Goal: Task Accomplishment & Management: Use online tool/utility

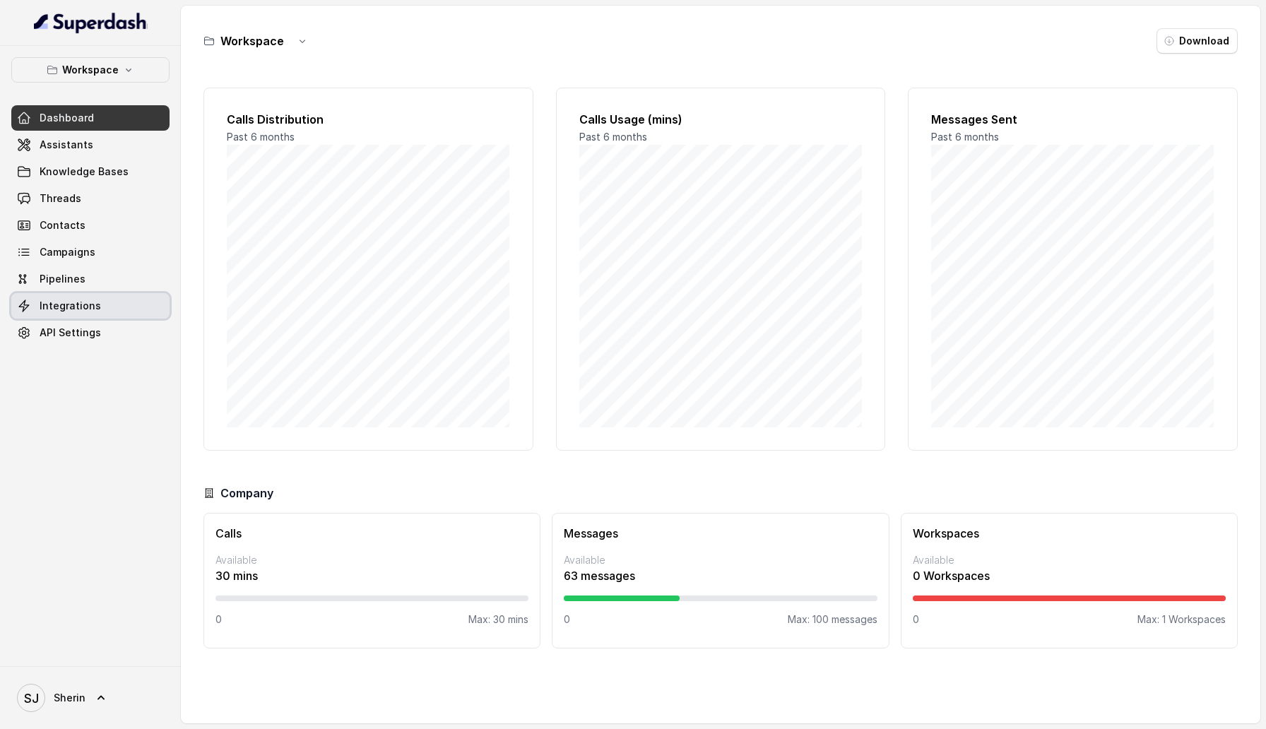
click at [105, 312] on link "Integrations" at bounding box center [90, 305] width 158 height 25
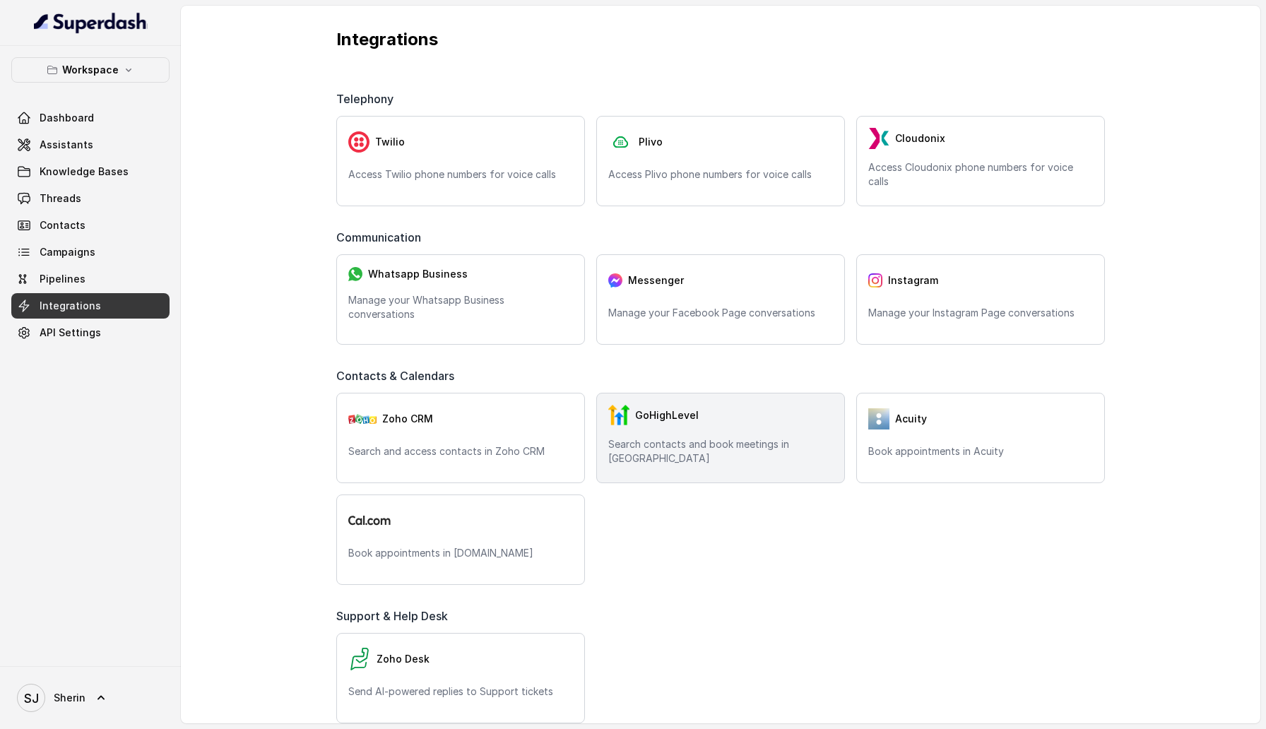
click at [681, 437] on div "GoHighLevel Search contacts and book meetings in [GEOGRAPHIC_DATA]" at bounding box center [720, 438] width 249 height 90
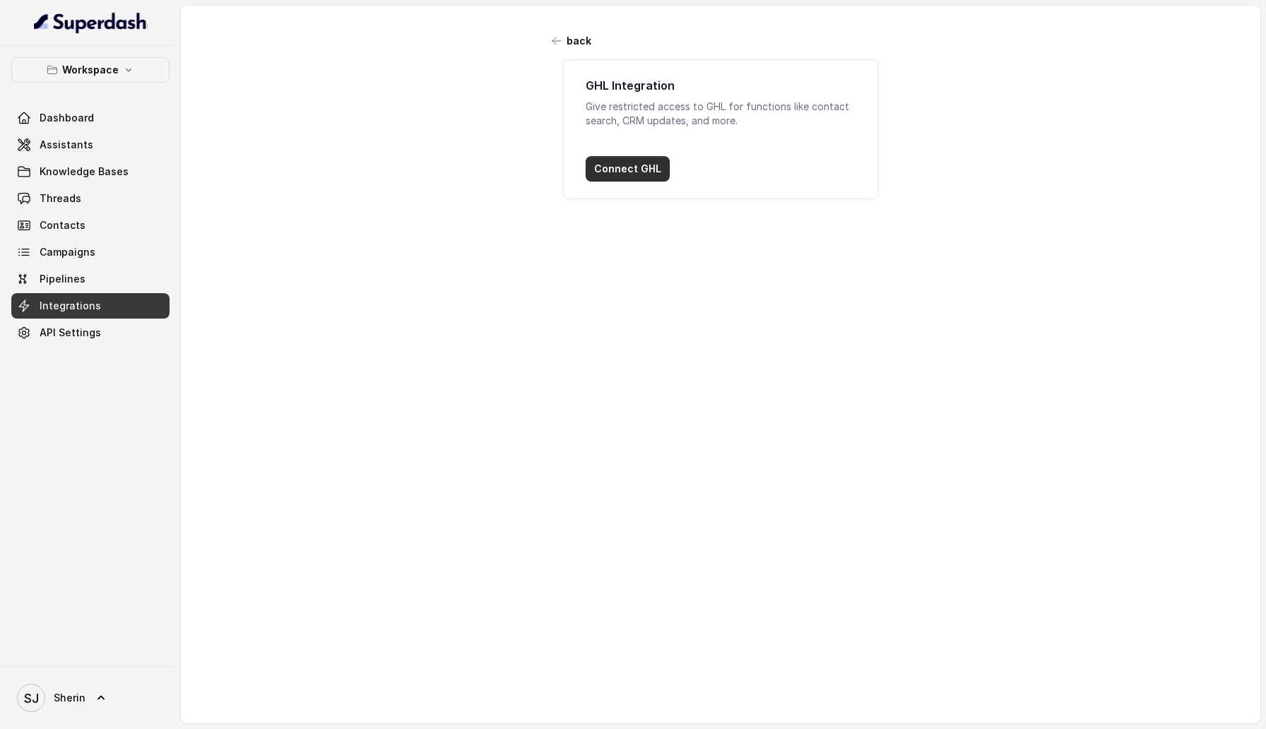
click at [640, 175] on button "Connect GHL" at bounding box center [628, 168] width 84 height 25
click at [83, 328] on span "API Settings" at bounding box center [70, 333] width 61 height 14
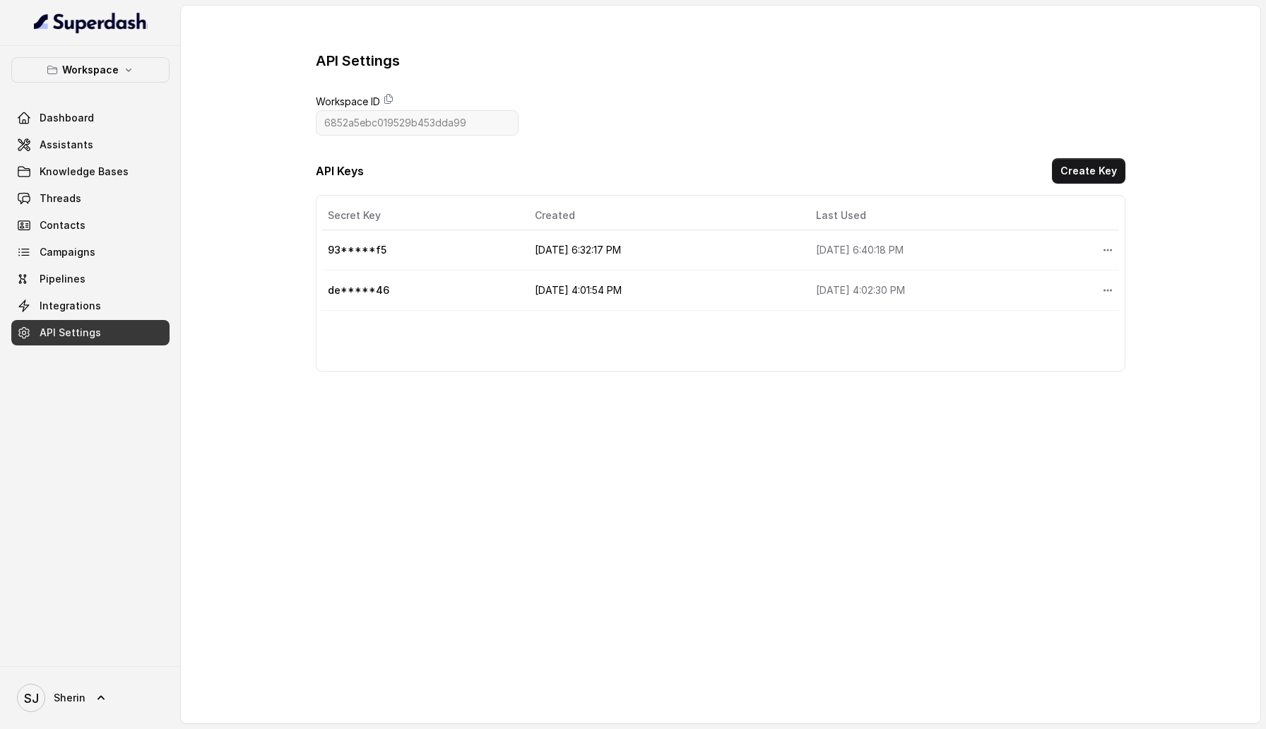
click at [383, 100] on span "Workspace ID" at bounding box center [417, 101] width 203 height 17
click at [391, 99] on icon at bounding box center [388, 98] width 11 height 11
click at [1107, 175] on button "Create Key" at bounding box center [1088, 170] width 73 height 25
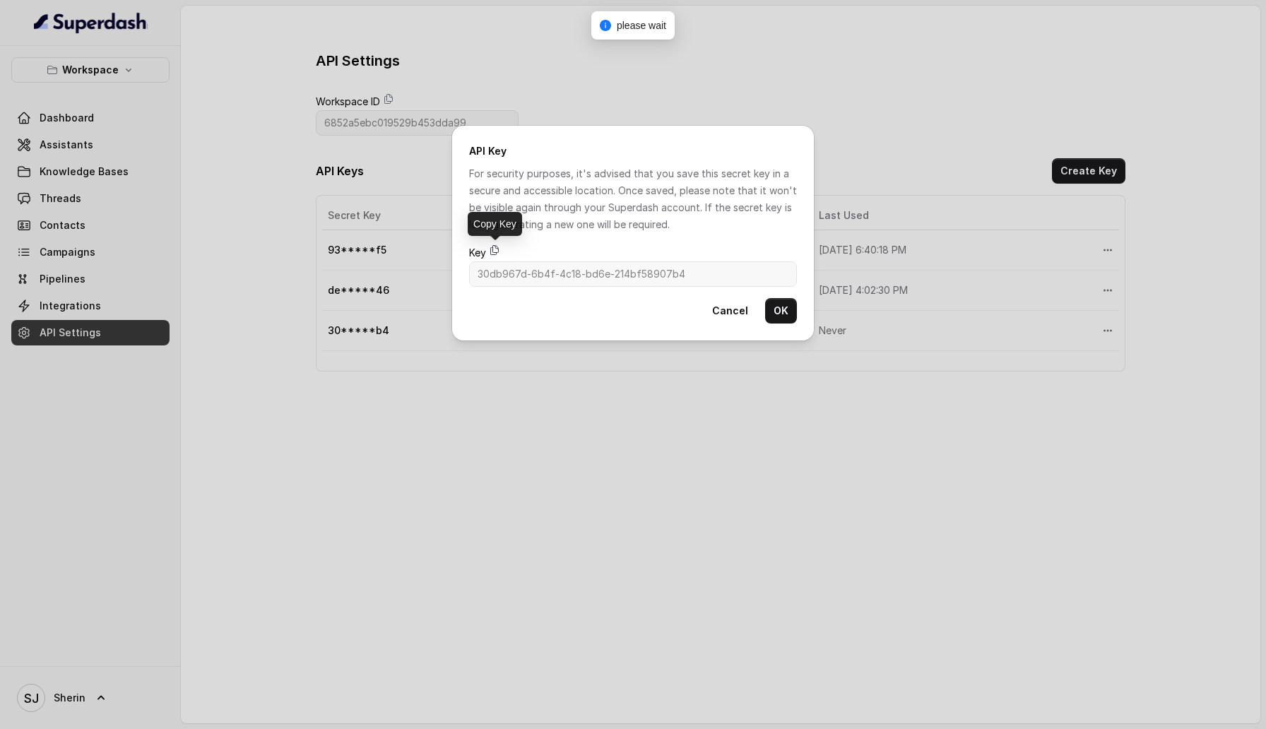
click at [493, 251] on icon at bounding box center [495, 250] width 8 height 9
click at [720, 309] on button "Cancel" at bounding box center [730, 310] width 53 height 25
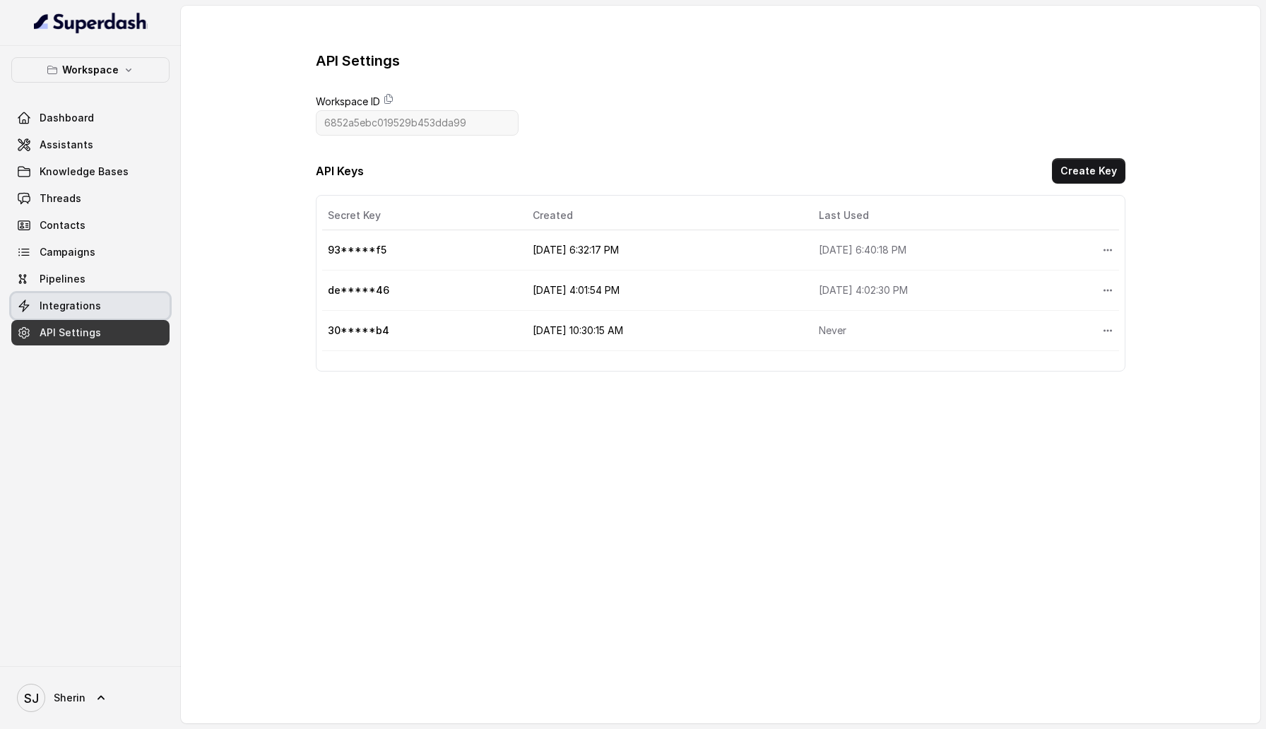
click at [81, 311] on span "Integrations" at bounding box center [70, 306] width 61 height 14
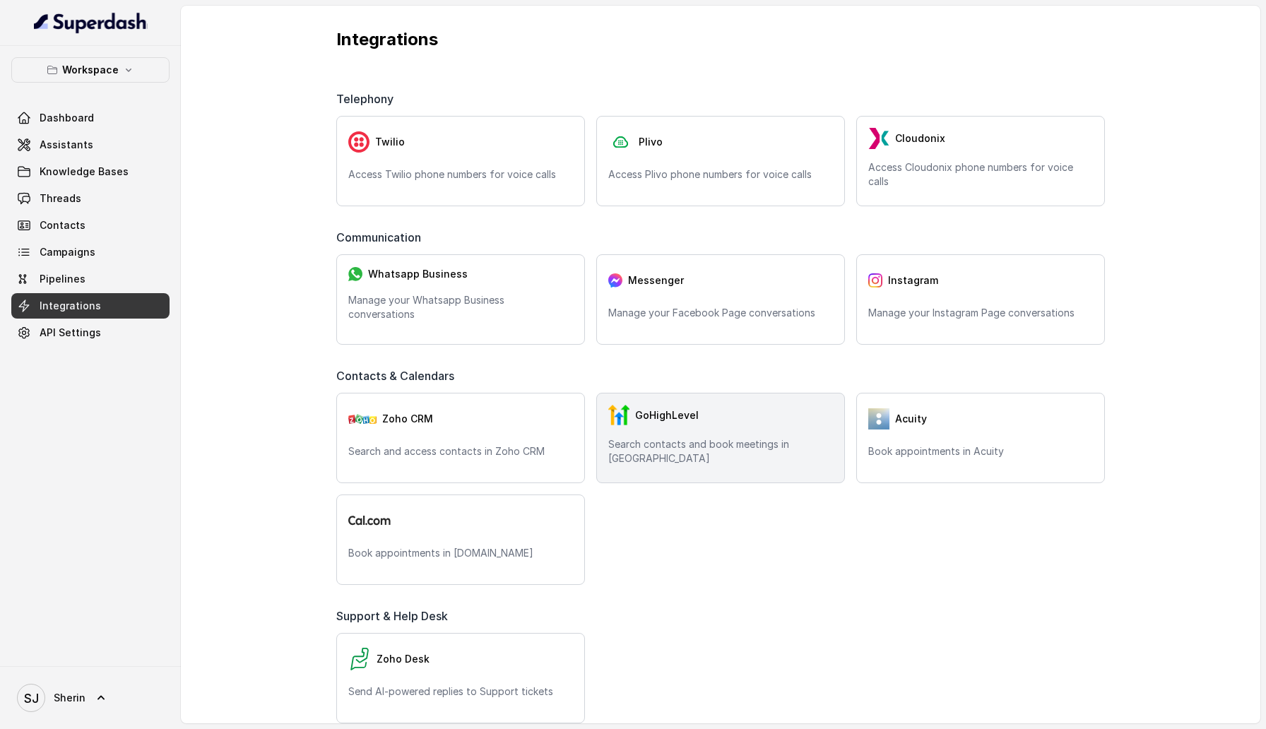
click at [682, 468] on div "GoHighLevel Search contacts and book meetings in GHL" at bounding box center [720, 438] width 249 height 90
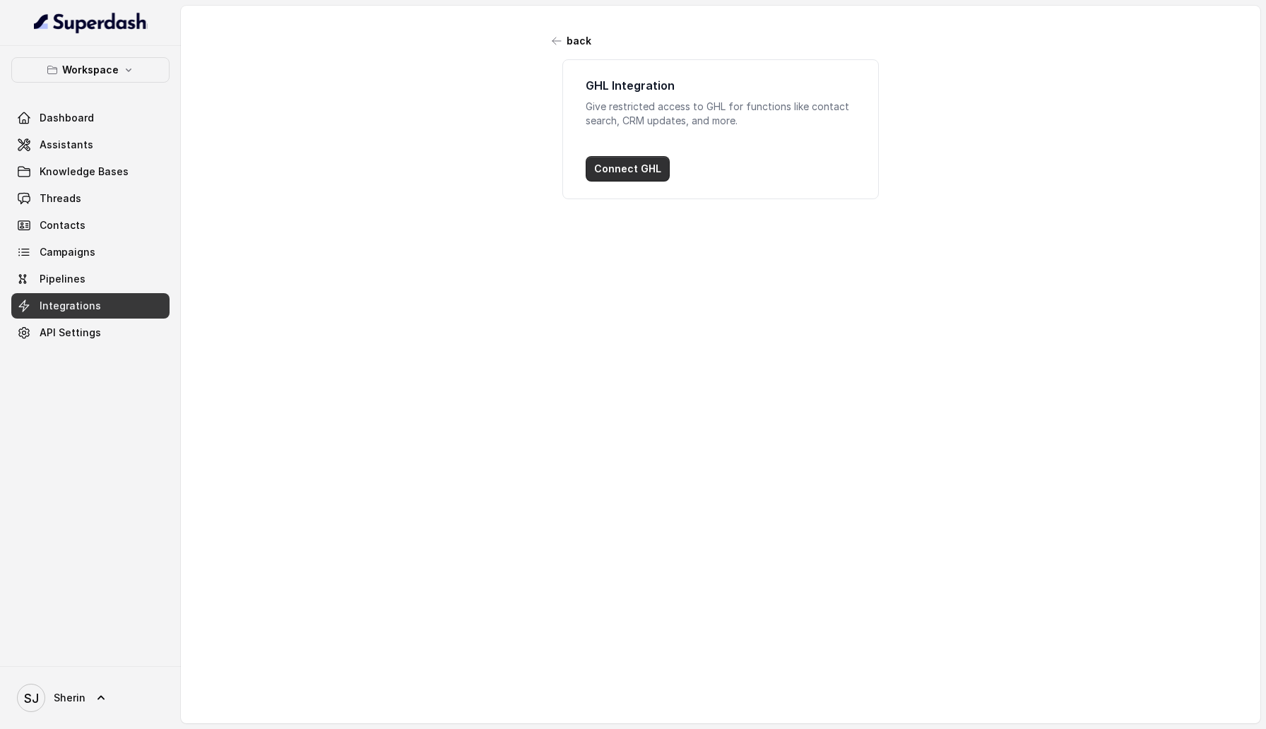
click at [619, 177] on button "Connect GHL" at bounding box center [628, 168] width 84 height 25
click at [95, 326] on span "API Settings" at bounding box center [70, 333] width 61 height 14
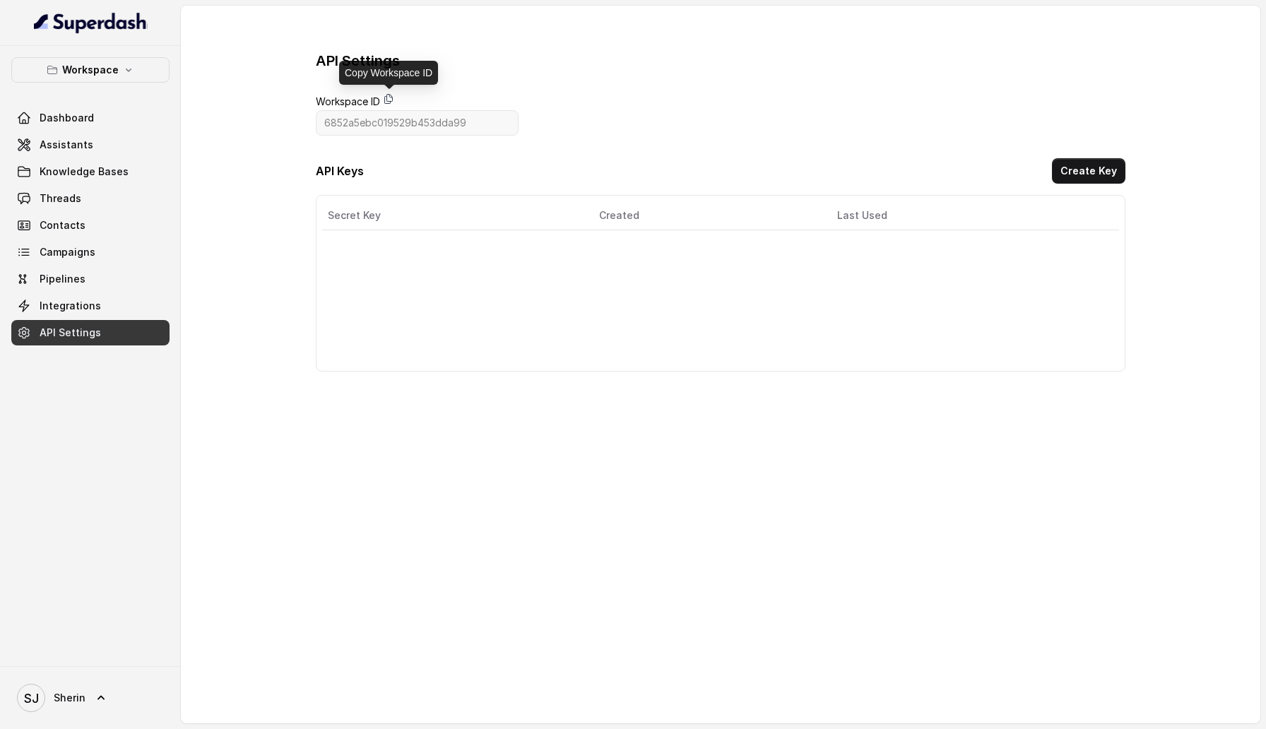
click at [390, 95] on icon at bounding box center [388, 98] width 11 height 11
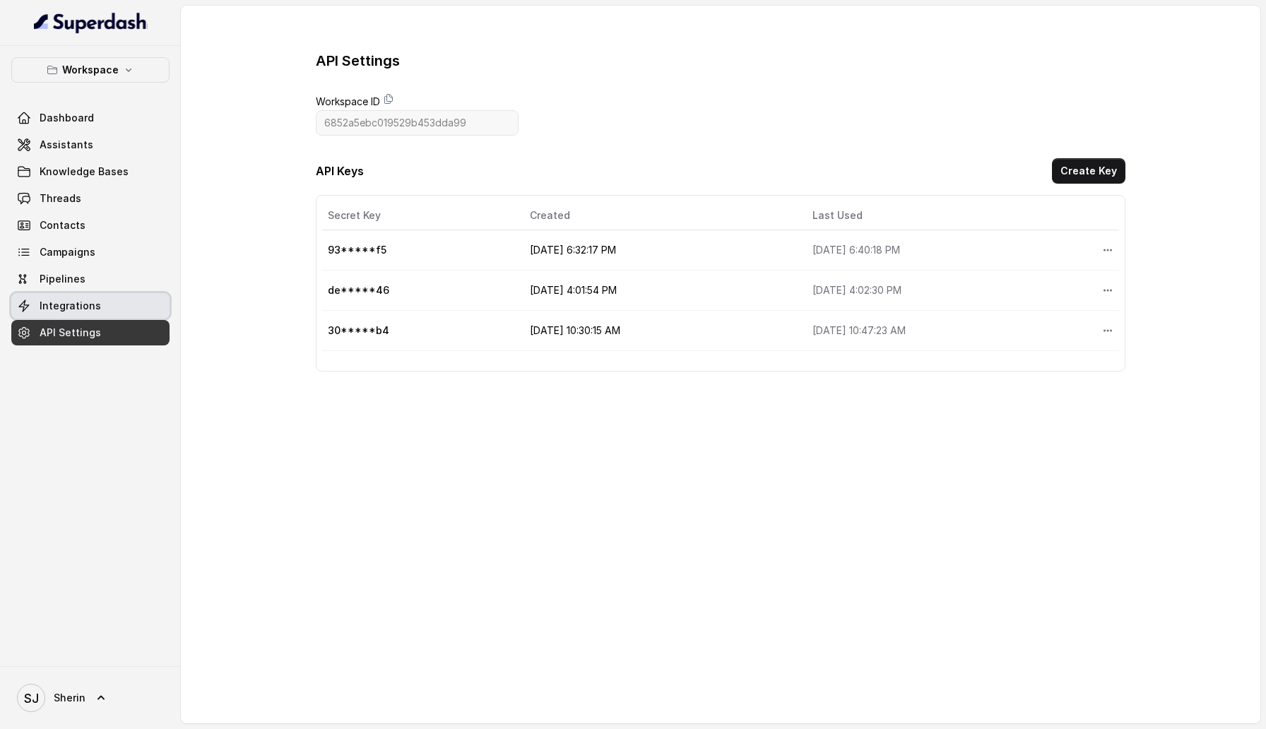
click at [56, 303] on span "Integrations" at bounding box center [70, 306] width 61 height 14
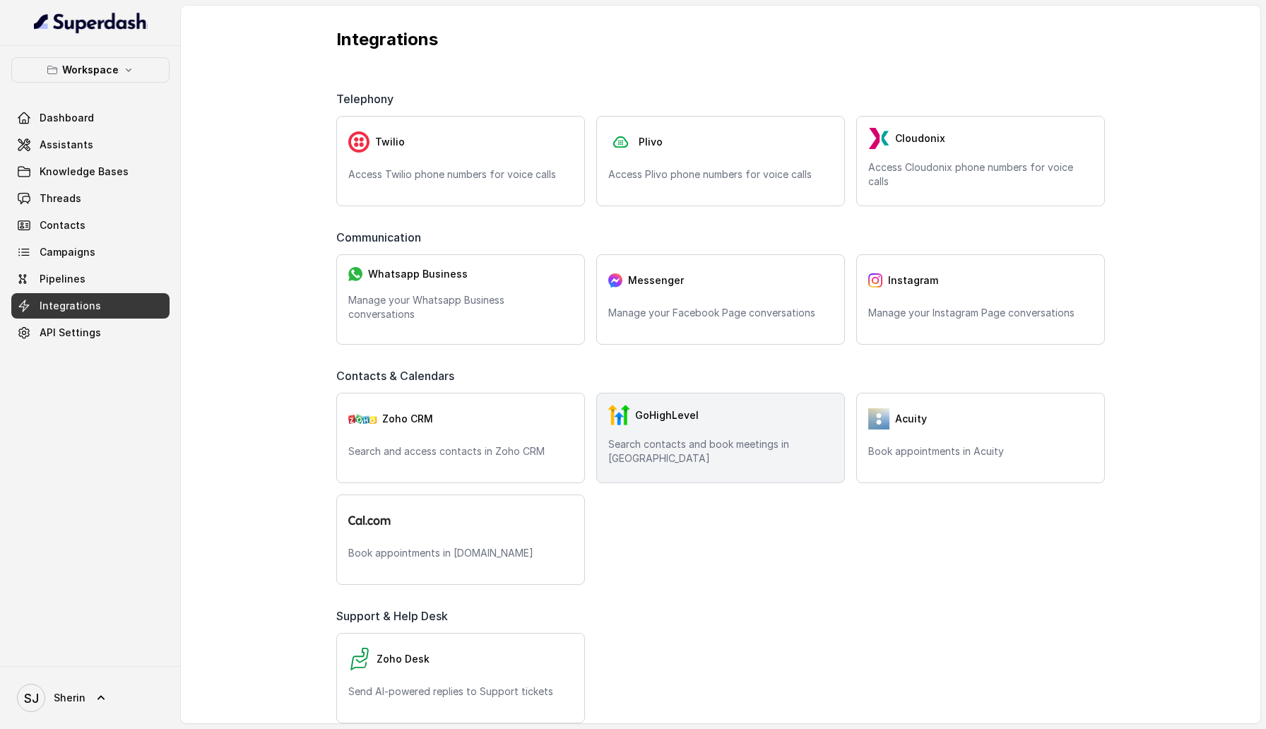
click at [712, 426] on div "GoHighLevel" at bounding box center [720, 415] width 225 height 21
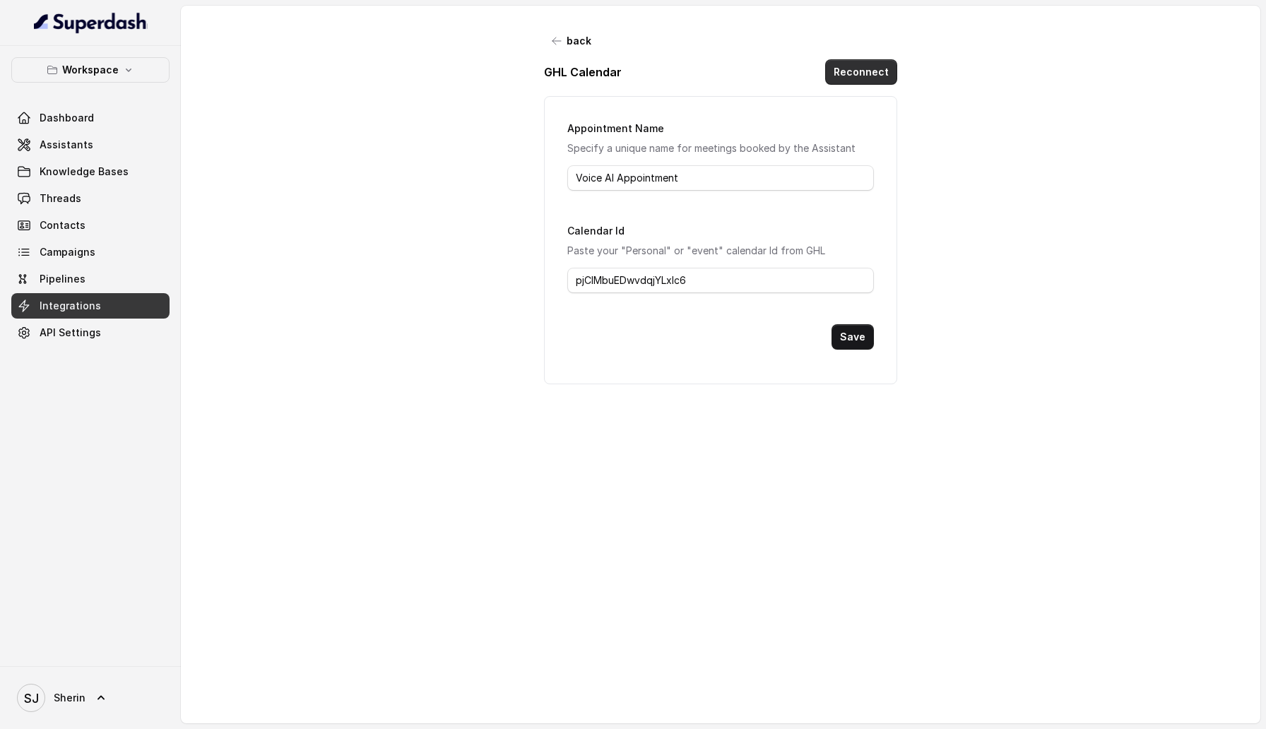
click at [862, 77] on button "Reconnect" at bounding box center [861, 71] width 72 height 25
